Goal: Book appointment/travel/reservation

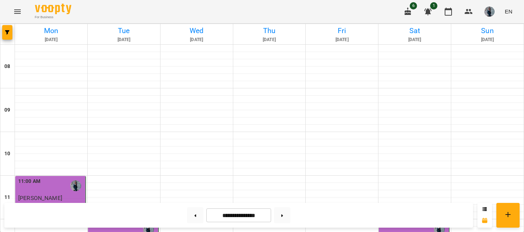
scroll to position [315, 0]
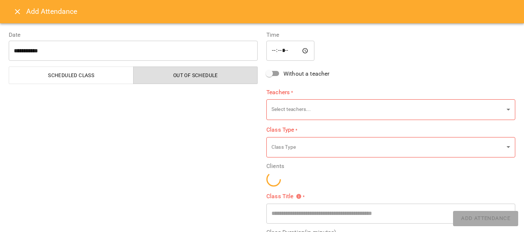
type input "**********"
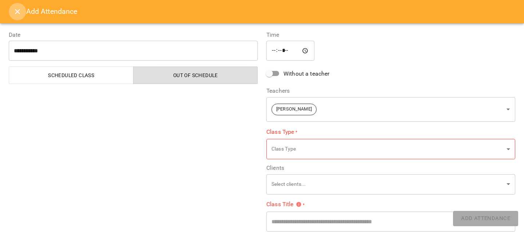
click at [11, 8] on button "Close" at bounding box center [17, 11] width 17 height 17
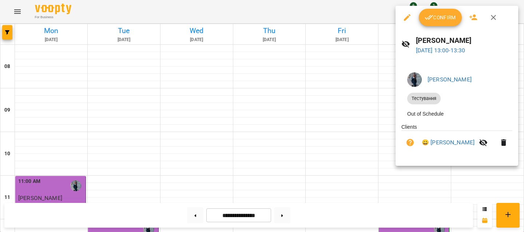
click at [428, 22] on button "Confirm" at bounding box center [440, 17] width 43 height 17
